Goal: Complete application form

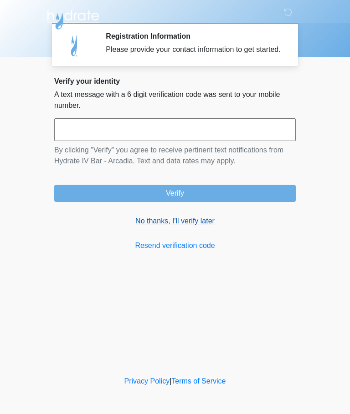
click at [179, 227] on link "No thanks, I'll verify later" at bounding box center [174, 221] width 241 height 11
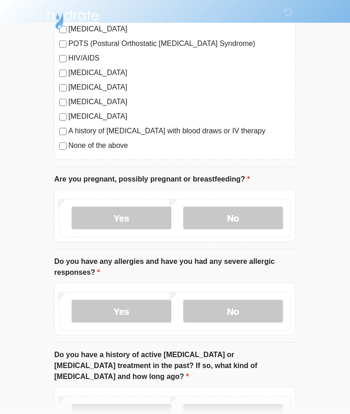
scroll to position [267, 0]
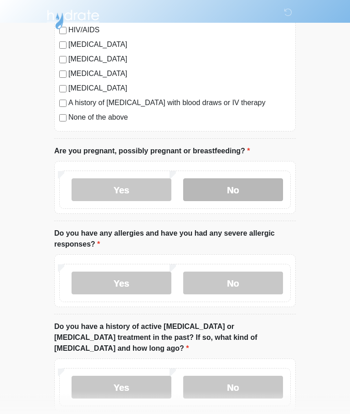
click at [235, 194] on label "No" at bounding box center [233, 190] width 100 height 23
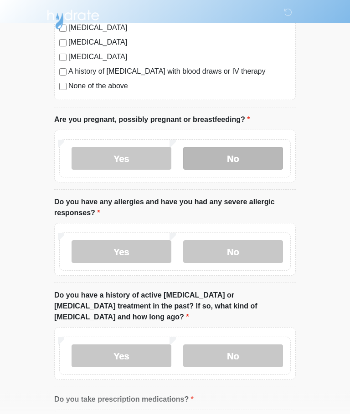
scroll to position [300, 0]
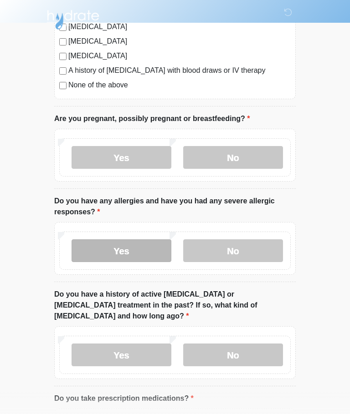
click at [126, 257] on label "Yes" at bounding box center [122, 251] width 100 height 23
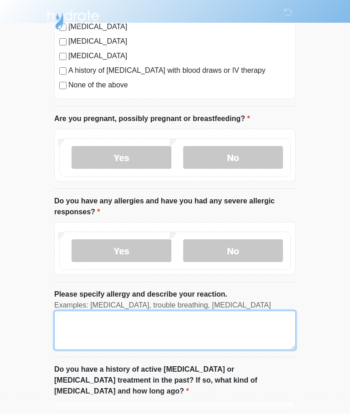
click at [138, 322] on textarea "Please specify allergy and describe your reaction." at bounding box center [174, 330] width 241 height 39
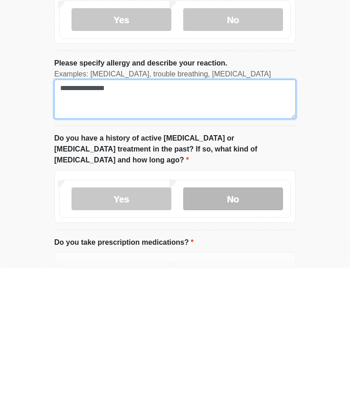
type textarea "**********"
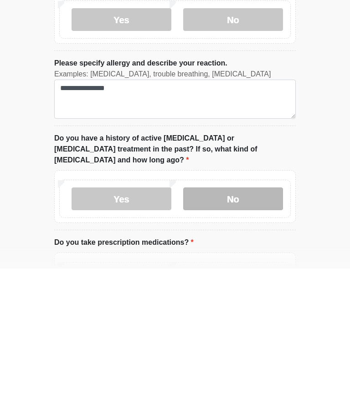
click at [240, 333] on label "No" at bounding box center [233, 344] width 100 height 23
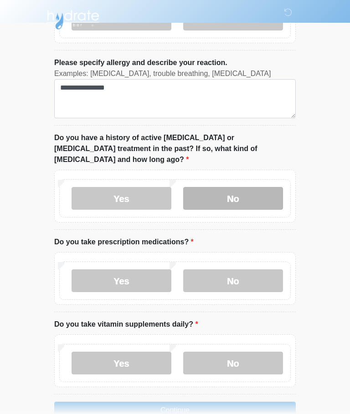
scroll to position [542, 0]
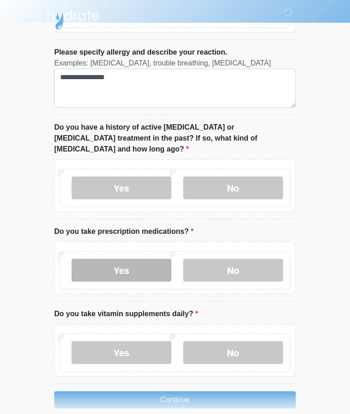
click at [133, 259] on label "Yes" at bounding box center [122, 270] width 100 height 23
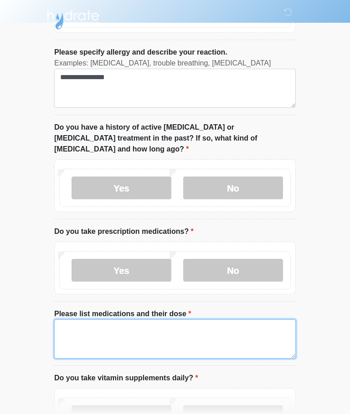
click at [113, 320] on textarea "Please list medications and their dose" at bounding box center [174, 339] width 241 height 39
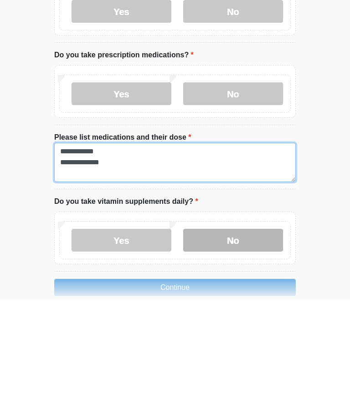
type textarea "**********"
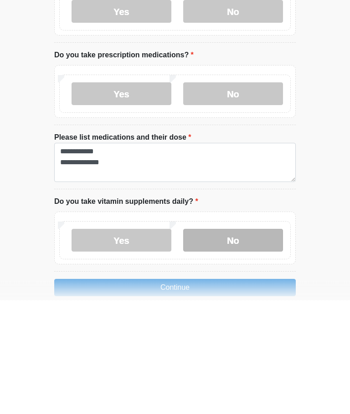
click at [250, 343] on label "No" at bounding box center [233, 354] width 100 height 23
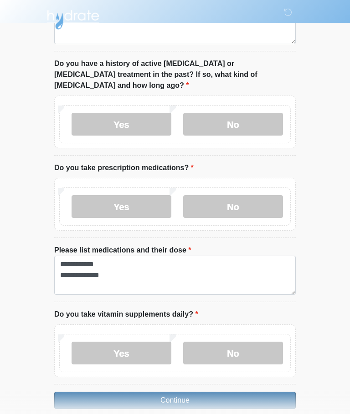
click at [197, 392] on button "Continue" at bounding box center [174, 400] width 241 height 17
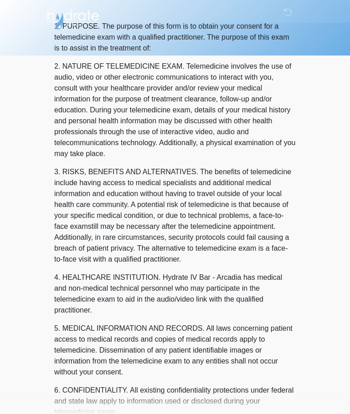
scroll to position [0, 0]
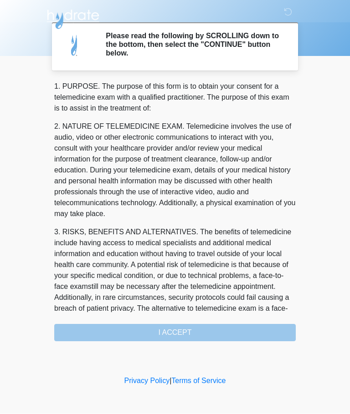
click at [190, 332] on div "1. PURPOSE. The purpose of this form is to obtain your consent for a telemedici…" at bounding box center [174, 212] width 241 height 261
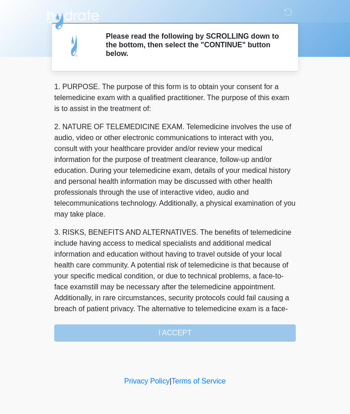
click at [172, 332] on div "1. PURPOSE. The purpose of this form is to obtain your consent for a telemedici…" at bounding box center [174, 212] width 241 height 261
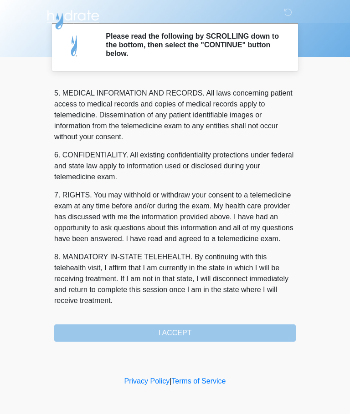
scroll to position [296, 0]
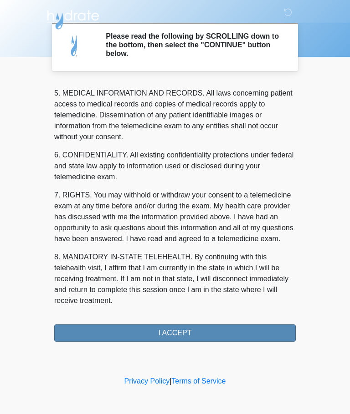
click at [179, 332] on button "I ACCEPT" at bounding box center [174, 333] width 241 height 17
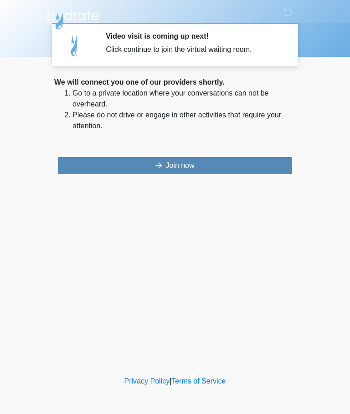
click at [170, 167] on button "Join now" at bounding box center [175, 165] width 234 height 17
